Goal: Information Seeking & Learning: Learn about a topic

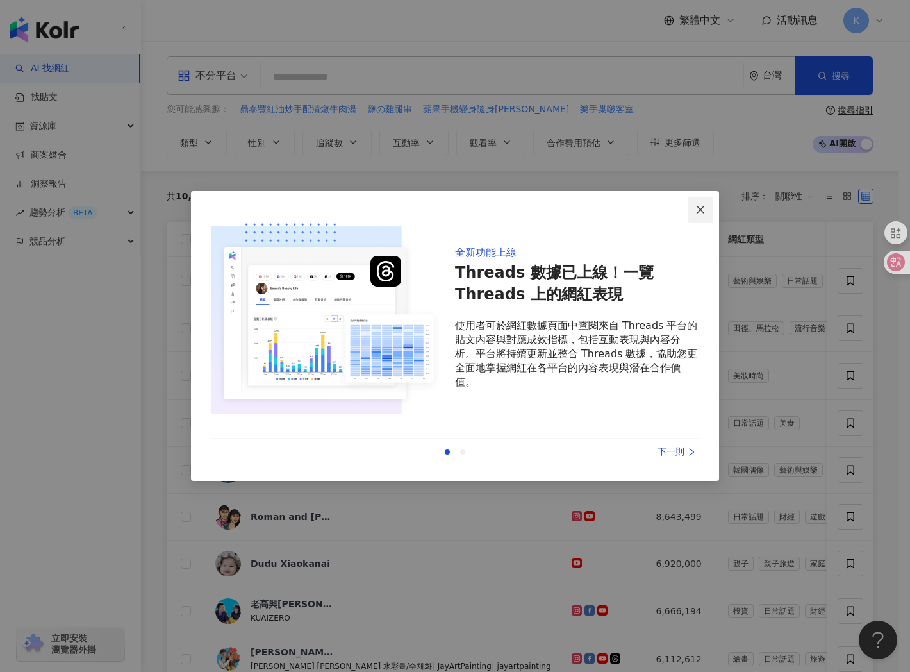
click at [699, 209] on icon "close" at bounding box center [701, 210] width 10 height 10
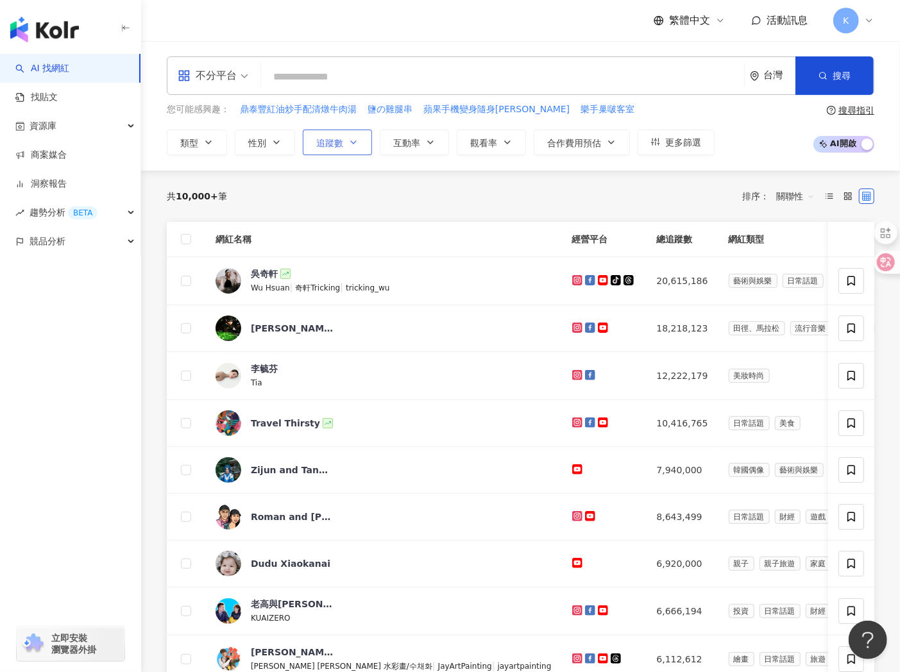
click at [324, 131] on button "追蹤數" at bounding box center [337, 143] width 69 height 26
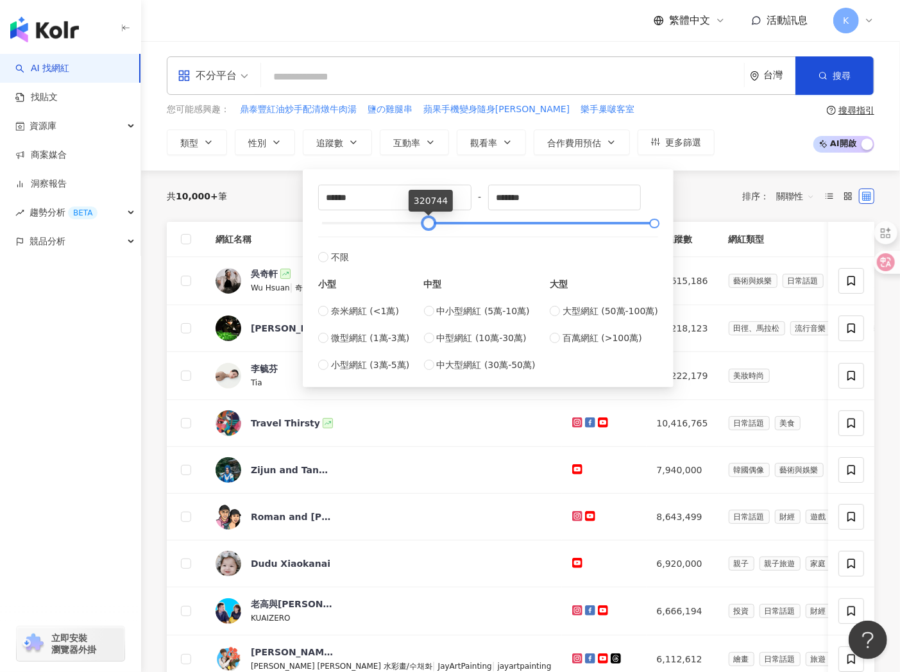
click at [428, 221] on div at bounding box center [488, 223] width 333 height 8
type input "*"
drag, startPoint x: 428, startPoint y: 221, endPoint x: 250, endPoint y: 219, distance: 178.3
click at [250, 219] on main "不分平台 台灣 搜尋 您可能感興趣： 鼎泰豐紅油炒手配清燉牛肉湯 鹽の雞腿串 蘋果手機變身隨身卡拉 樂手巢啵客室 類型 性別 追蹤數 互動率 觀看率 合作費用…" at bounding box center [520, 598] width 759 height 1114
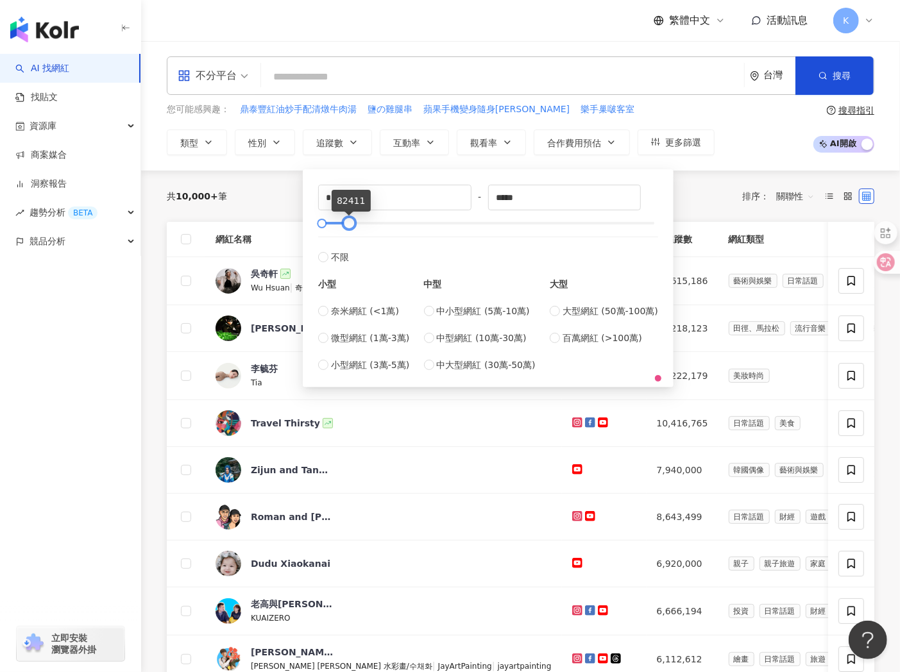
click at [351, 220] on div at bounding box center [349, 223] width 7 height 7
click at [544, 189] on input "*****" at bounding box center [565, 197] width 152 height 24
type input "*****"
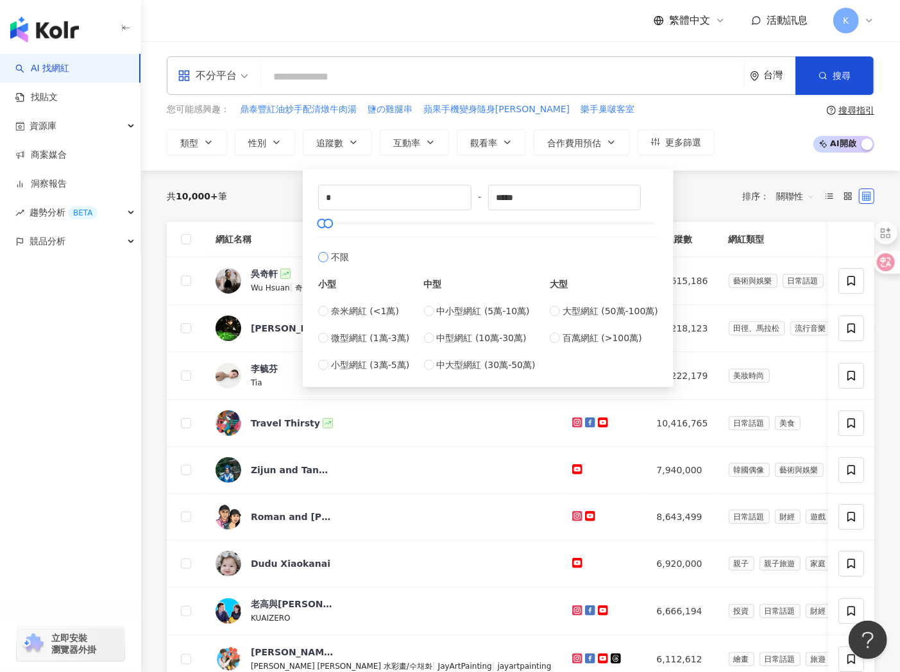
click at [543, 253] on div "不限 小型 奈米網紅 (<1萬) 微型網紅 (1萬-3萬) 小型網紅 (3萬-5萬) 中型 中小型網紅 (5萬-10萬) 中型網紅 (10萬-30萬) 中大型…" at bounding box center [488, 304] width 340 height 135
type input "*****"
click at [837, 71] on span "搜尋" at bounding box center [841, 76] width 18 height 10
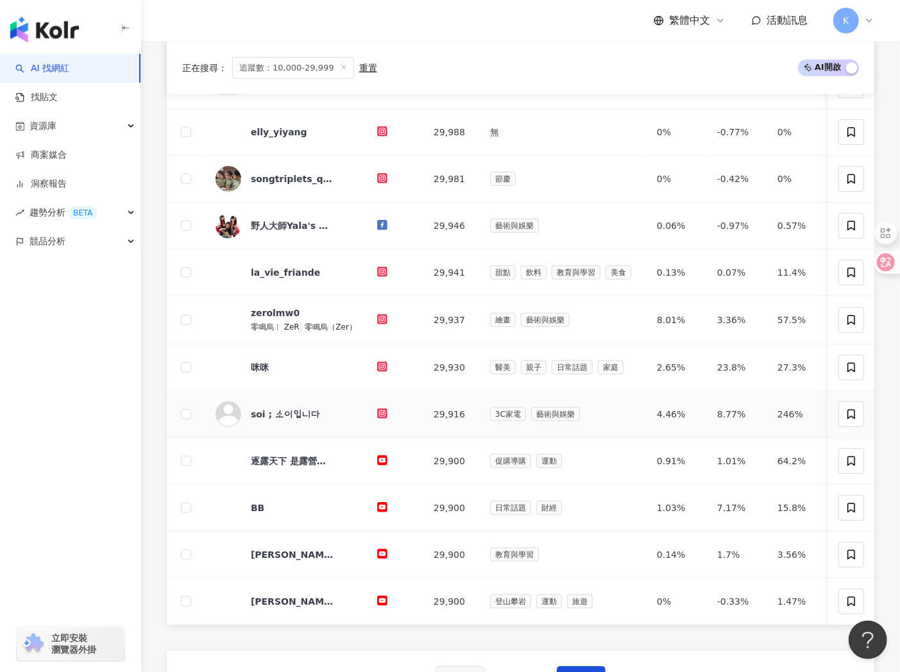
scroll to position [784, 0]
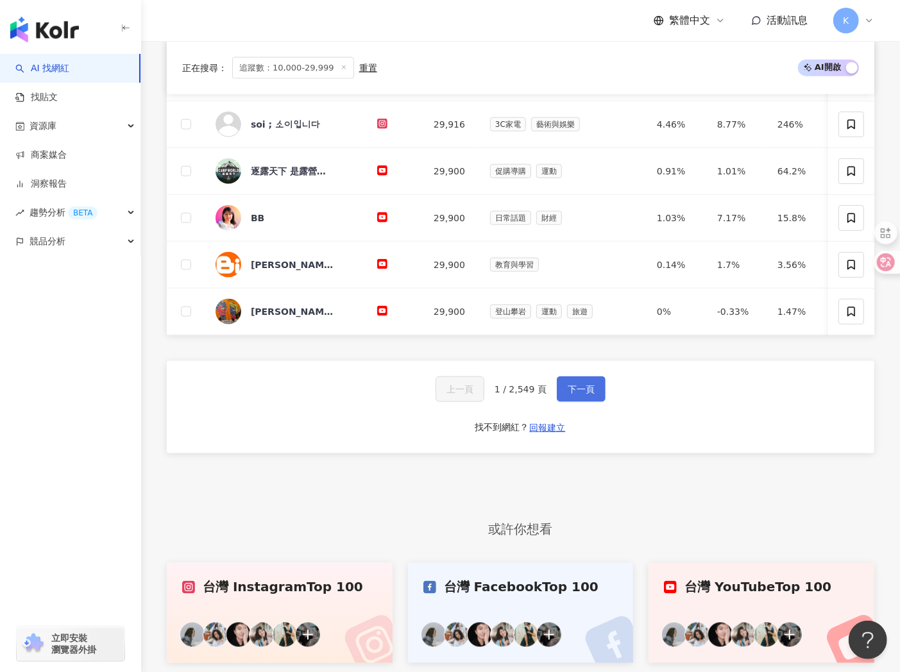
click at [575, 399] on button "下一頁" at bounding box center [581, 389] width 49 height 26
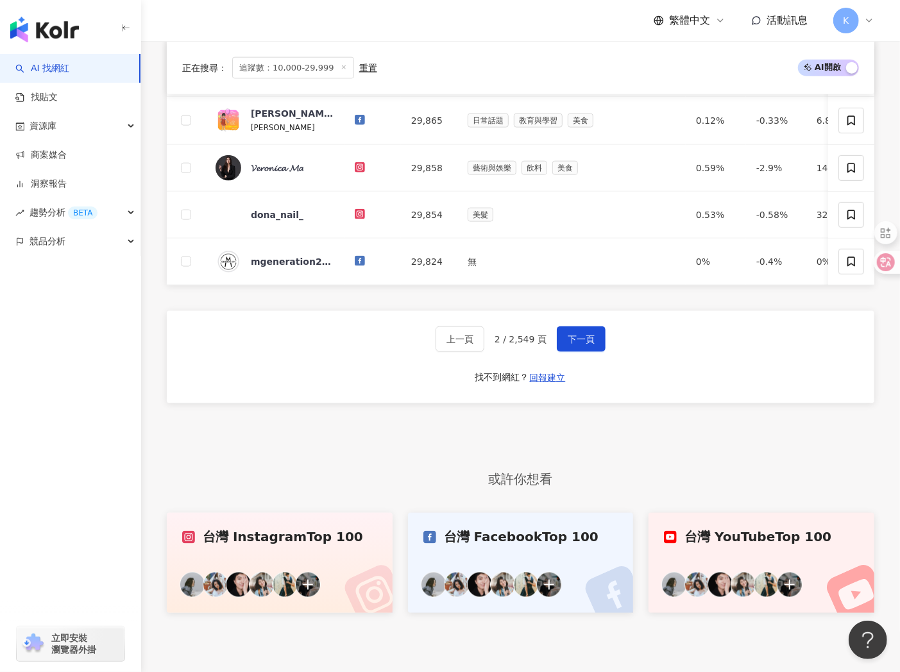
scroll to position [726, 0]
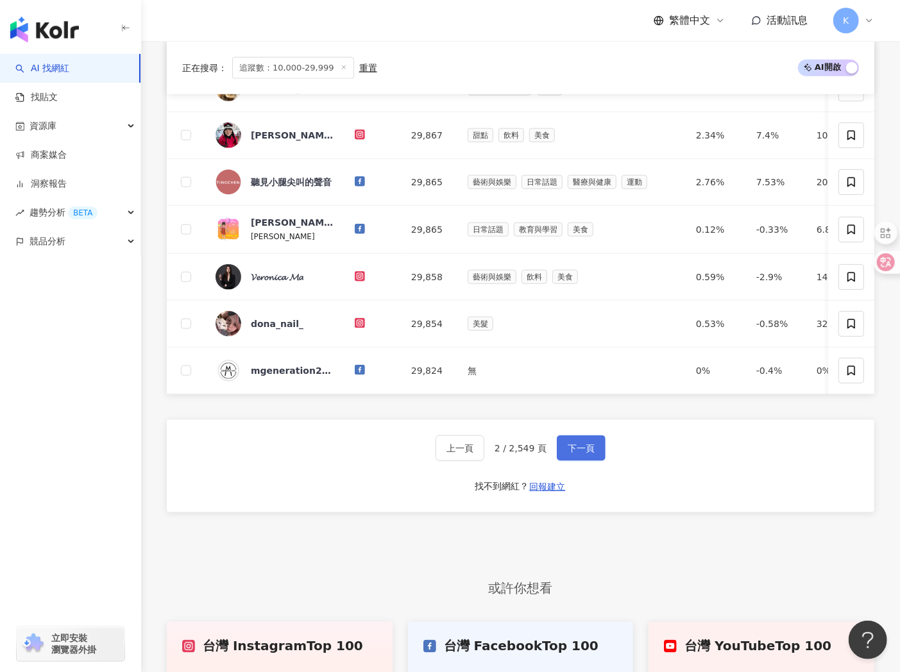
drag, startPoint x: 595, startPoint y: 442, endPoint x: 586, endPoint y: 457, distance: 16.7
click at [594, 444] on div "上一頁 2 / 2,549 頁 下一頁 找不到網紅？ 回報建立" at bounding box center [520, 466] width 707 height 92
click at [585, 457] on button "下一頁" at bounding box center [581, 448] width 49 height 26
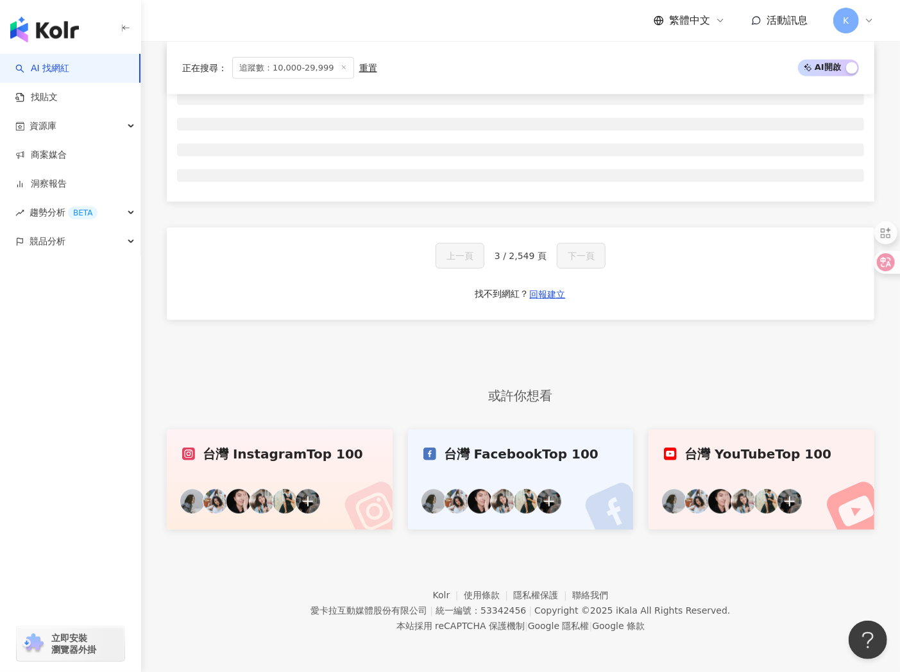
scroll to position [484, 0]
click at [585, 464] on div "正在搜尋 ： 追蹤數：10,000-29,999 重置 AI 開啟 AI 關閉 網紅名稱 經營平台 總追蹤數 網紅類型 互動率 漲粉率 觀看率 操作 上一頁 …" at bounding box center [520, 261] width 759 height 535
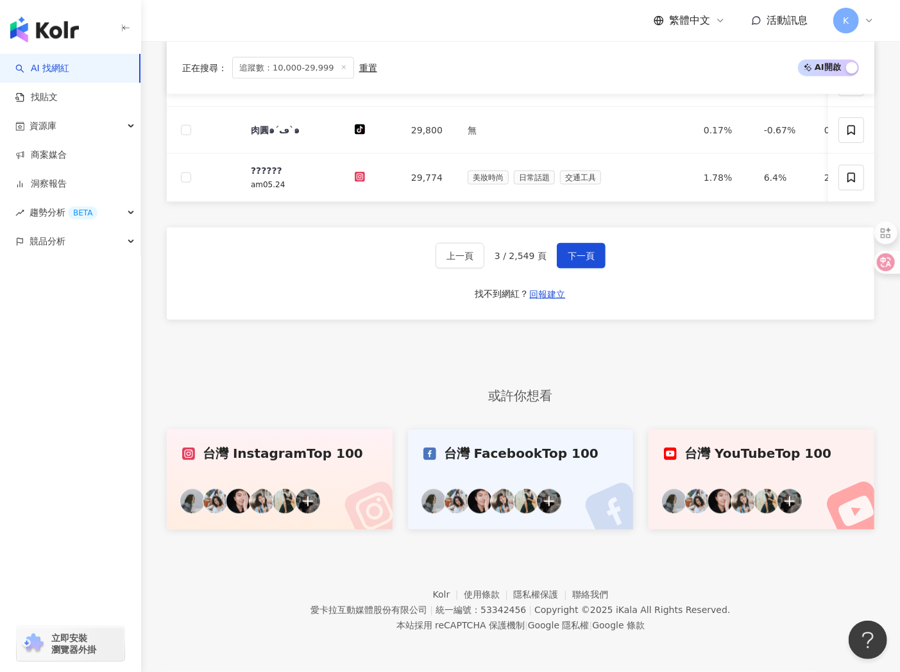
scroll to position [939, 0]
click at [583, 259] on span "下一頁" at bounding box center [580, 256] width 27 height 10
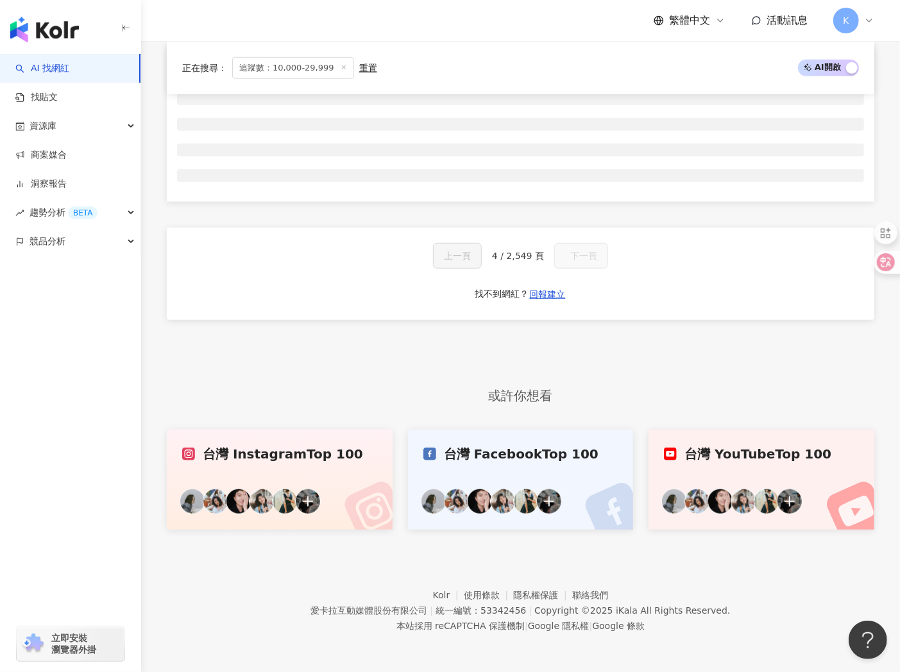
scroll to position [484, 0]
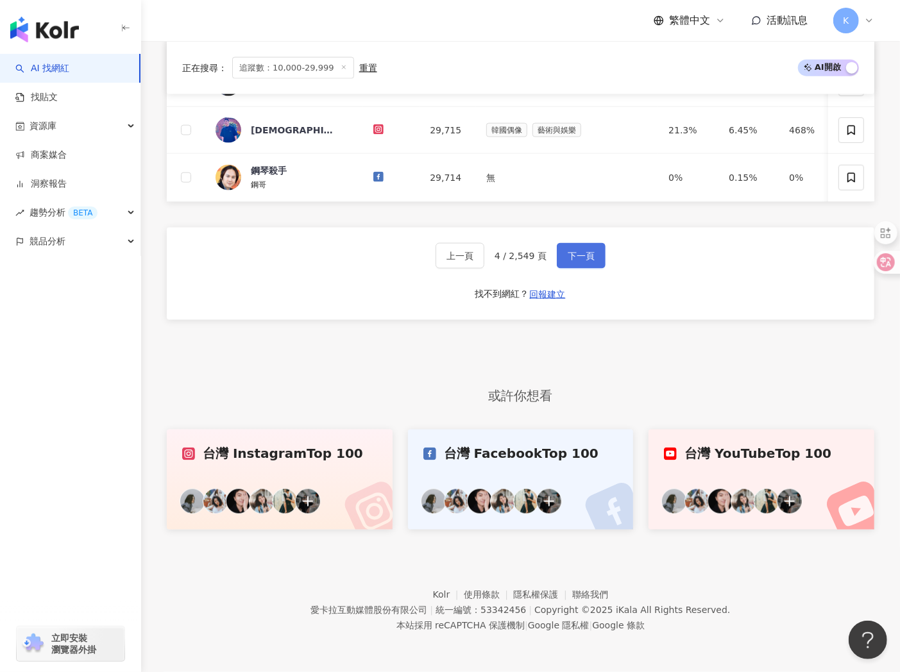
click at [583, 259] on span "下一頁" at bounding box center [580, 256] width 27 height 10
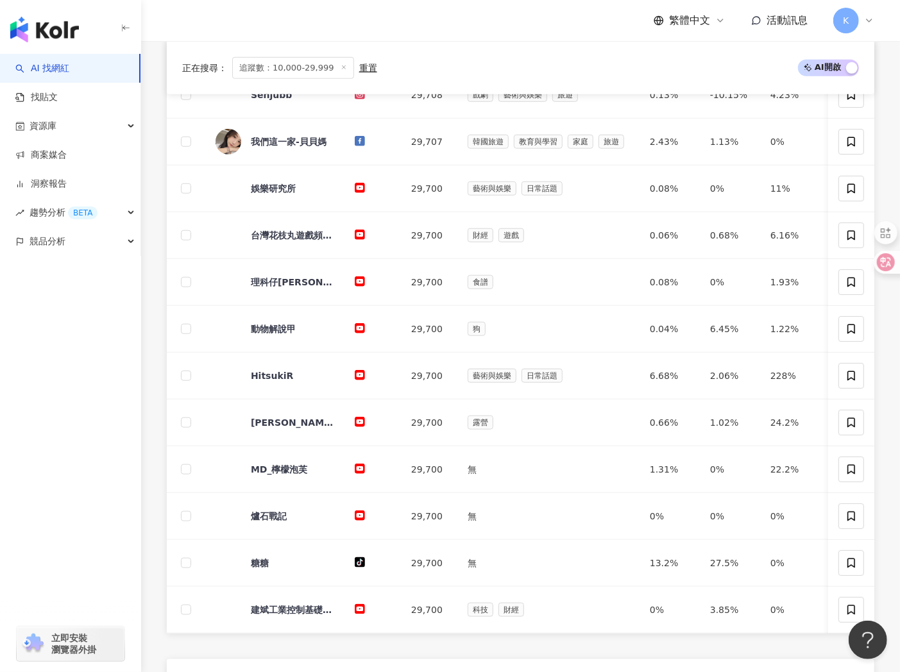
scroll to position [937, 0]
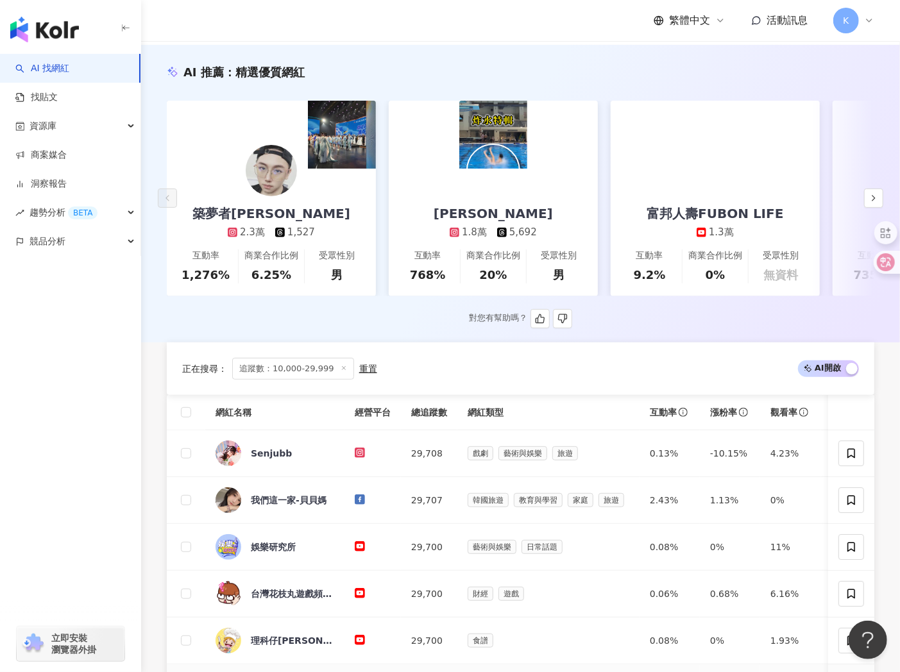
scroll to position [0, 0]
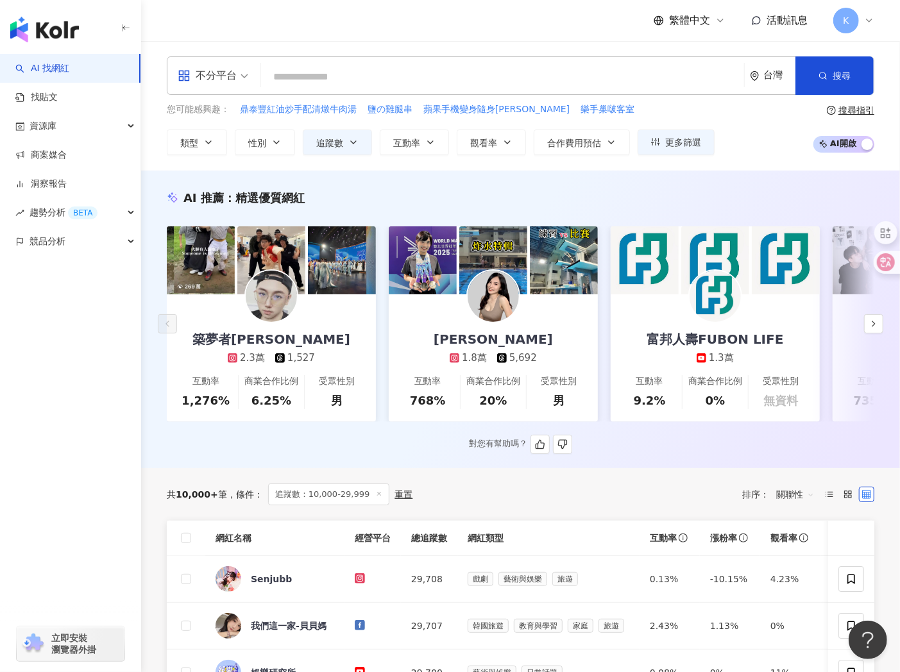
click at [552, 312] on link "林玉心 Serina 1.8萬 5,692 互動率 768% 商業合作比例 20% 受眾性別 男" at bounding box center [493, 358] width 209 height 128
click at [869, 327] on icon "button" at bounding box center [873, 324] width 10 height 10
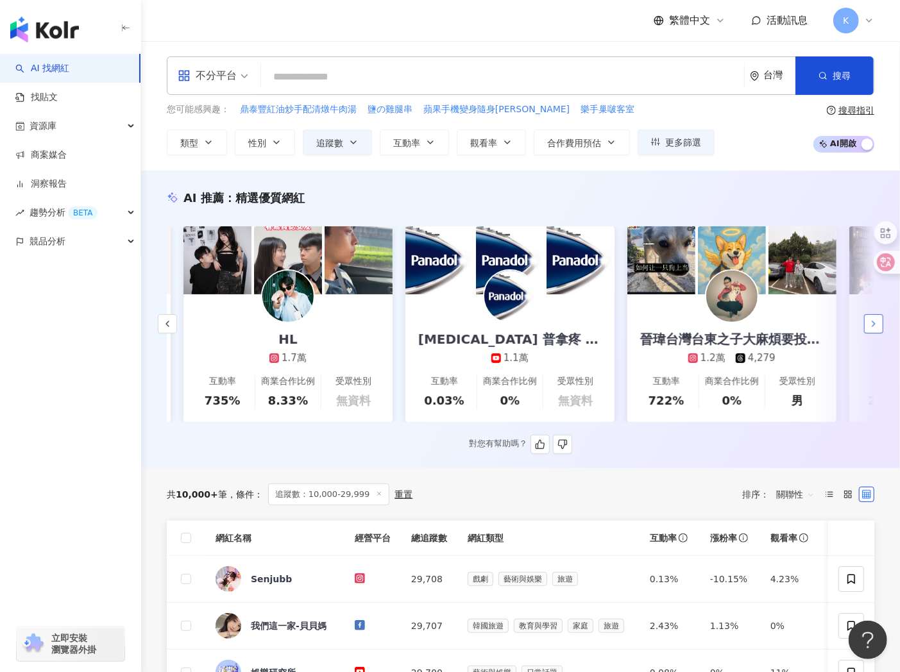
scroll to position [0, 665]
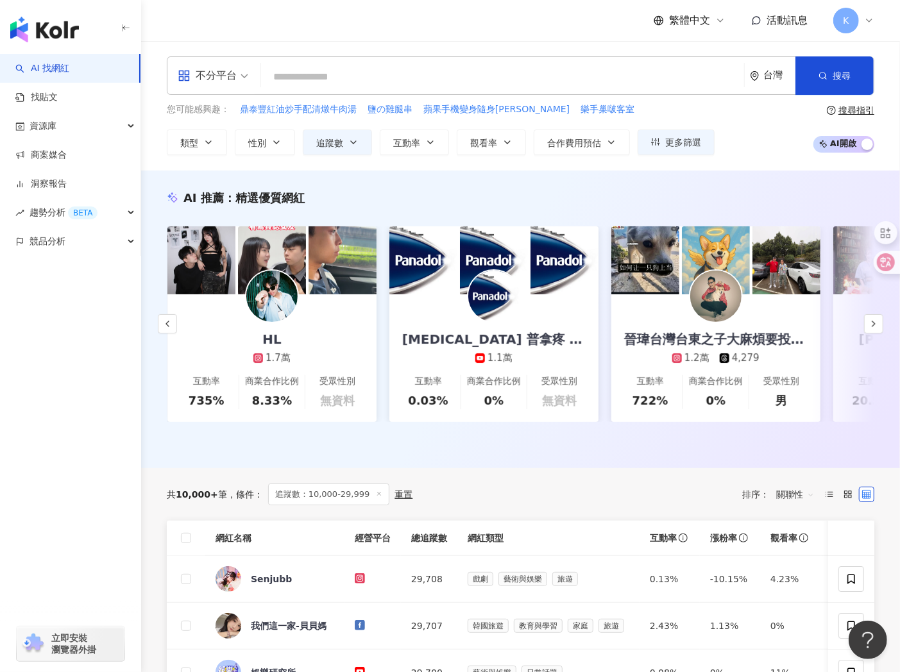
click at [344, 71] on input "search" at bounding box center [502, 77] width 473 height 24
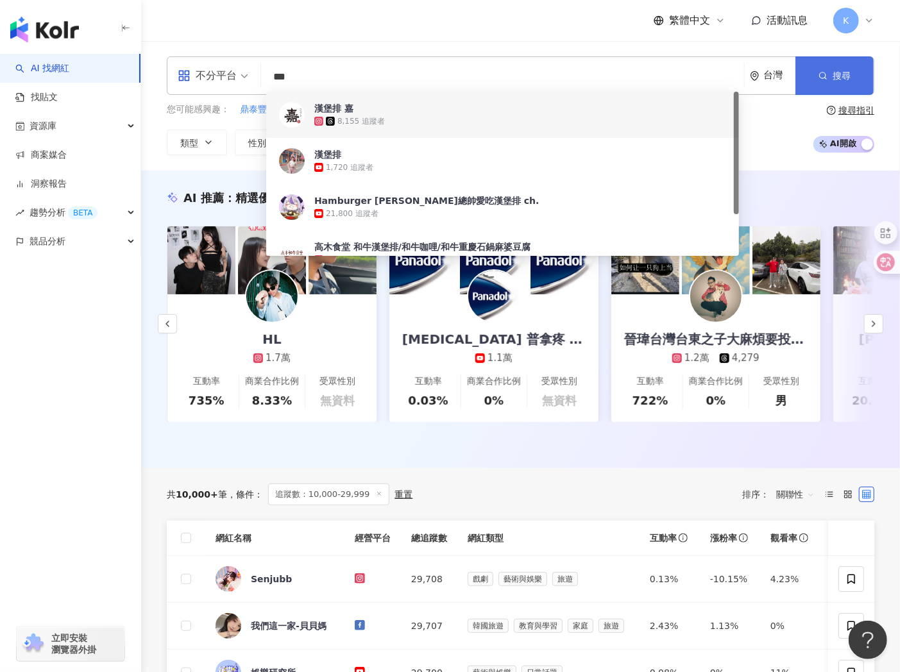
type input "***"
click at [821, 80] on span "button" at bounding box center [822, 76] width 9 height 10
